Goal: Task Accomplishment & Management: Use online tool/utility

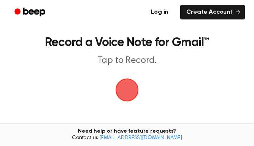
click at [128, 99] on span "button" at bounding box center [126, 89] width 21 height 21
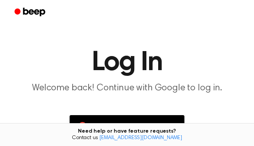
scroll to position [75, 0]
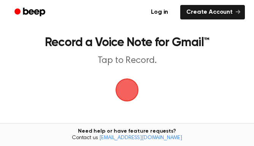
click at [126, 97] on span "button" at bounding box center [126, 89] width 27 height 27
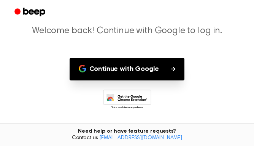
scroll to position [75, 0]
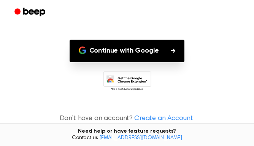
click at [117, 54] on button "Continue with Google" at bounding box center [127, 51] width 115 height 22
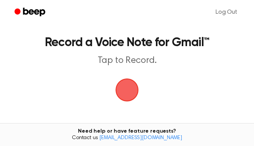
click at [127, 89] on span "button" at bounding box center [127, 90] width 26 height 26
click at [129, 92] on span "button" at bounding box center [126, 89] width 27 height 27
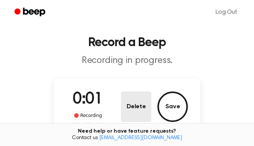
scroll to position [45, 0]
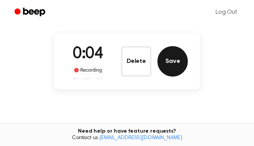
click at [173, 58] on button "Save" at bounding box center [172, 61] width 30 height 30
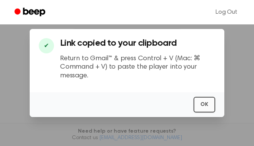
scroll to position [106, 0]
click at [201, 108] on button "OK" at bounding box center [205, 105] width 22 height 16
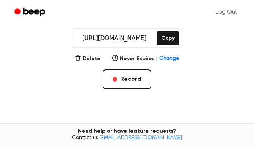
click at [180, 47] on div "[URL][DOMAIN_NAME] Copy" at bounding box center [127, 38] width 109 height 20
click at [161, 42] on button "Copy" at bounding box center [168, 38] width 22 height 14
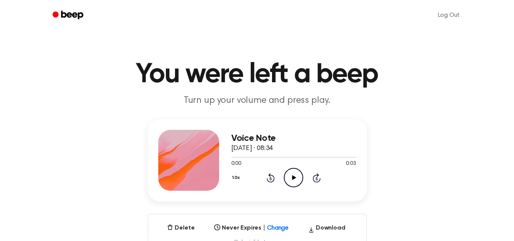
click at [292, 178] on icon "Play Audio" at bounding box center [293, 177] width 19 height 19
